Goal: Obtain resource: Download file/media

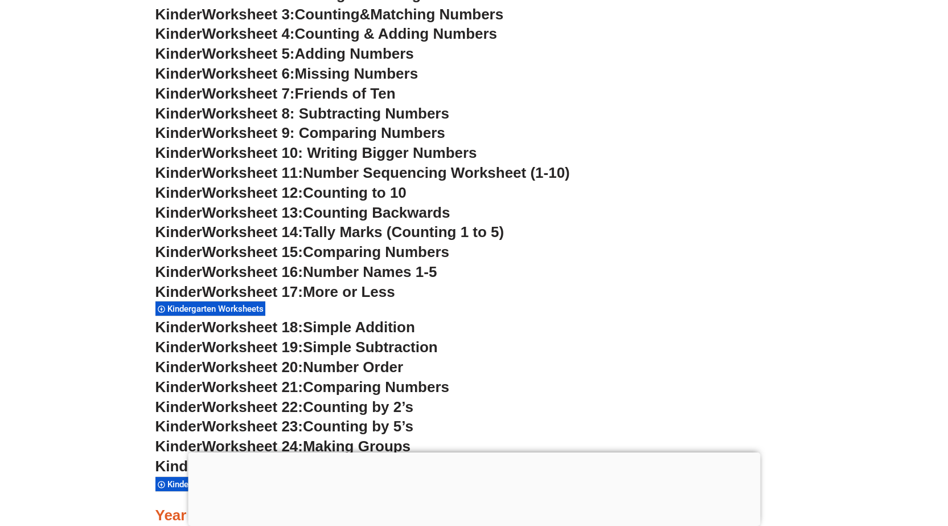
scroll to position [740, 0]
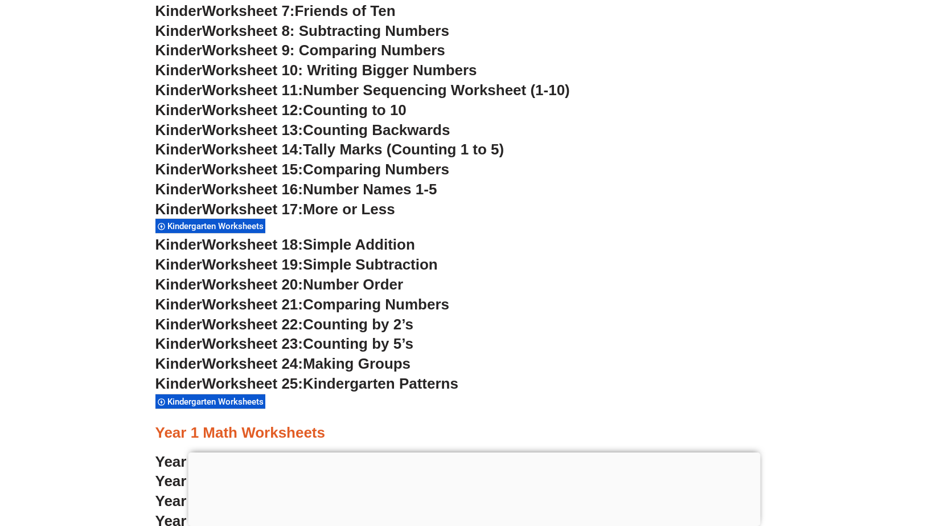
click at [260, 243] on span "Worksheet 18:" at bounding box center [252, 244] width 101 height 17
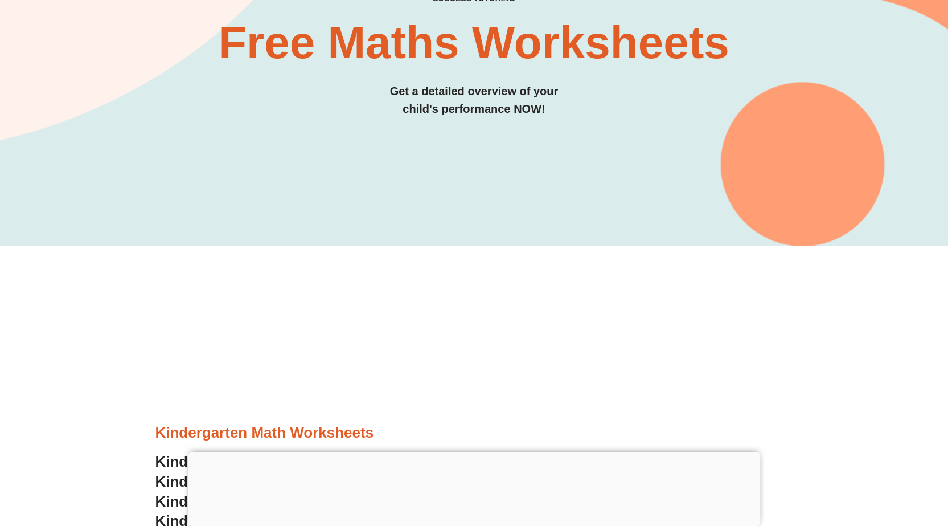
scroll to position [0, 0]
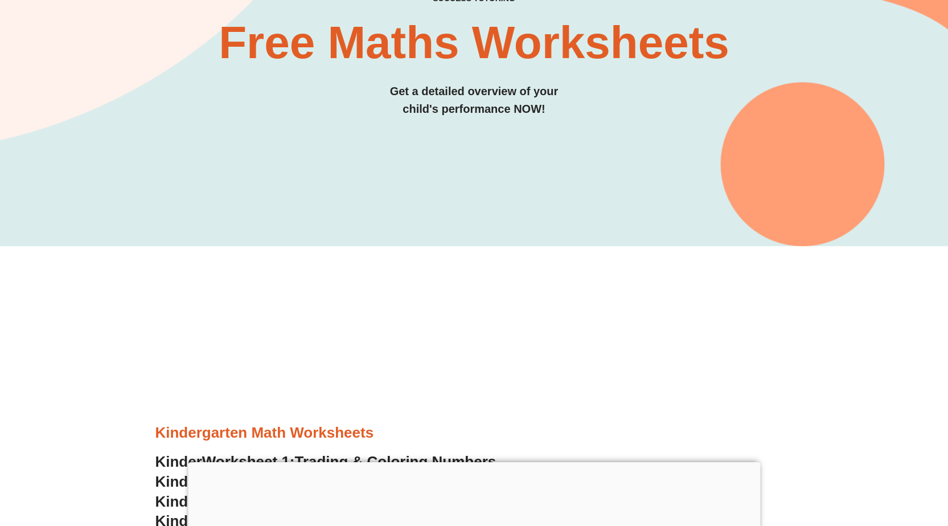
scroll to position [399, 0]
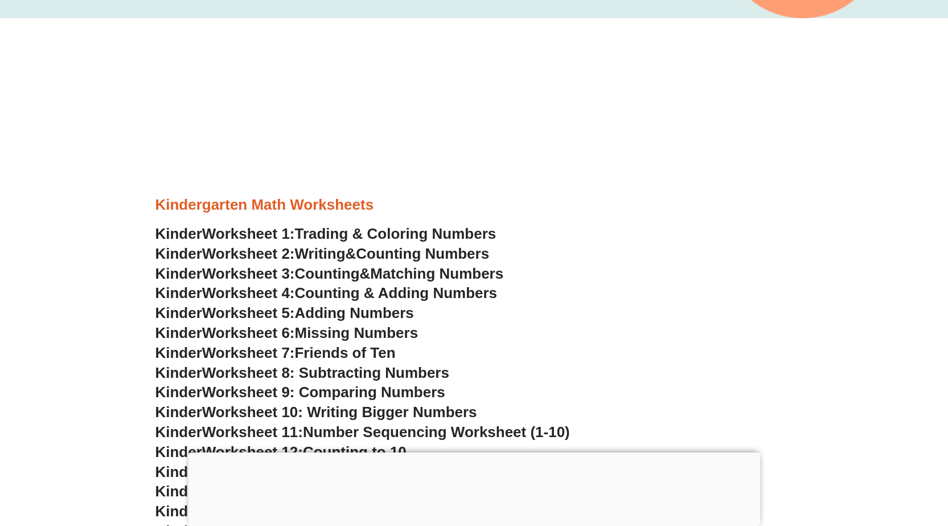
click at [319, 252] on span "Writing" at bounding box center [320, 253] width 51 height 17
